Goal: Information Seeking & Learning: Check status

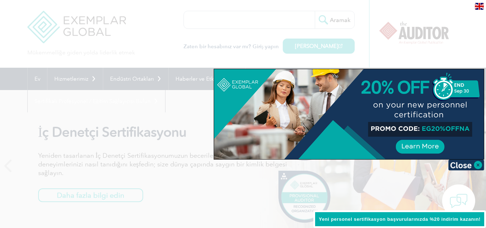
click at [448, 32] on div at bounding box center [243, 114] width 486 height 228
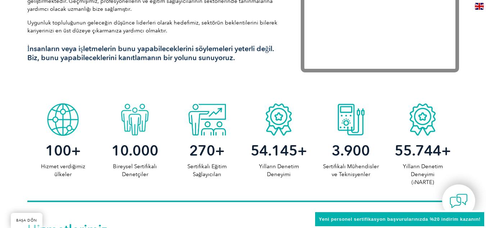
scroll to position [288, 0]
